Goal: Find specific page/section: Find specific page/section

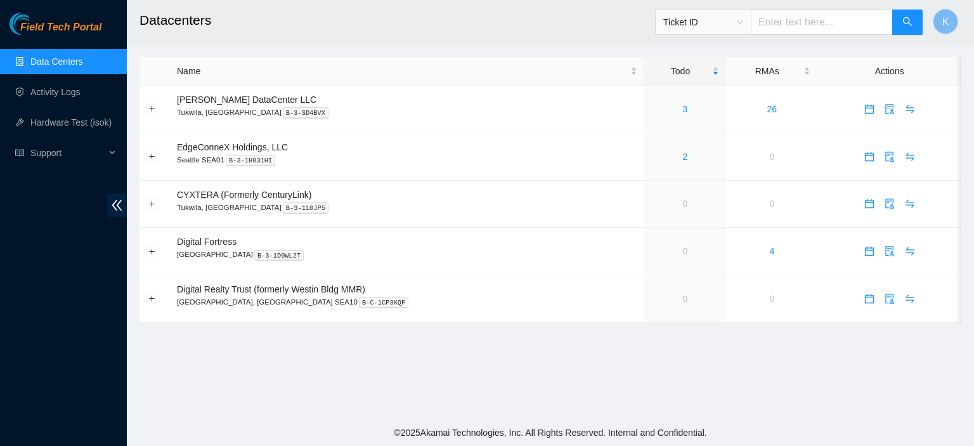
click at [567, 347] on main "Datacenters Ticket ID K Name Todo RMAs Actions [PERSON_NAME] DataCenter LLC [GE…" at bounding box center [550, 209] width 847 height 419
click at [943, 223] on td at bounding box center [889, 205] width 144 height 48
click at [530, 436] on footer "© 2025 Akamai Technologies, Inc. All Rights Reserved. Internal and Confidential." at bounding box center [550, 432] width 847 height 27
